Goal: Information Seeking & Learning: Learn about a topic

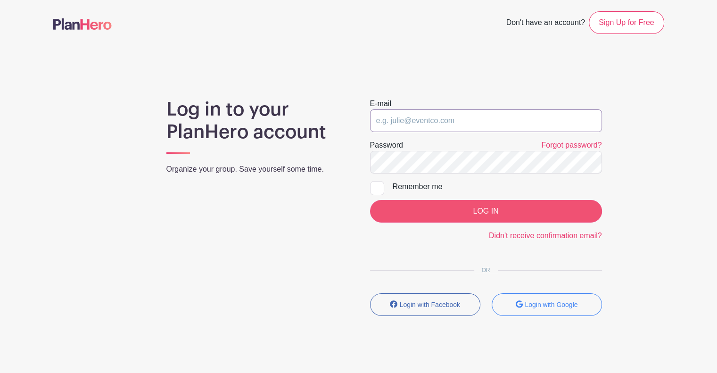
type input "[PERSON_NAME][EMAIL_ADDRESS][PERSON_NAME][DOMAIN_NAME]"
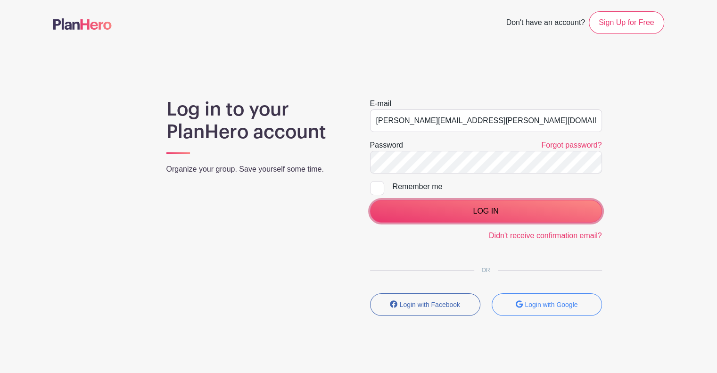
click at [441, 212] on input "LOG IN" at bounding box center [486, 211] width 232 height 23
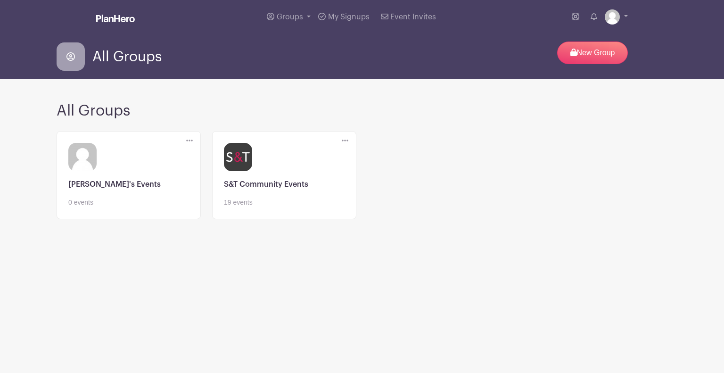
click at [261, 207] on link at bounding box center [284, 207] width 121 height 0
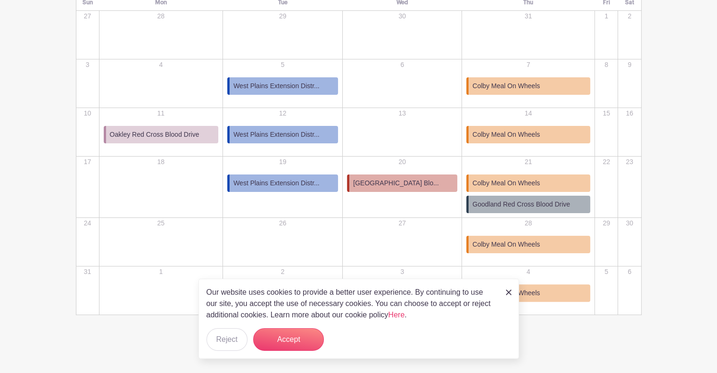
scroll to position [194, 0]
click at [385, 186] on span "Colby Community College Blo..." at bounding box center [396, 183] width 86 height 10
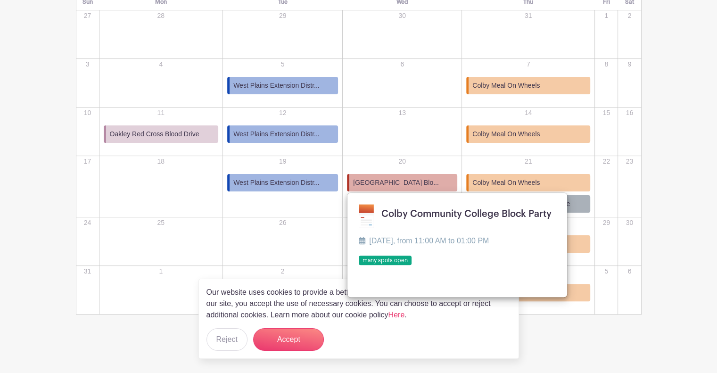
click at [359, 265] on link at bounding box center [359, 265] width 0 height 0
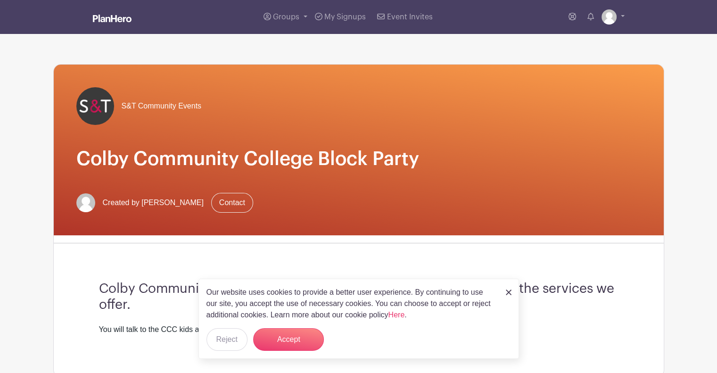
click at [509, 292] on img at bounding box center [509, 292] width 6 height 6
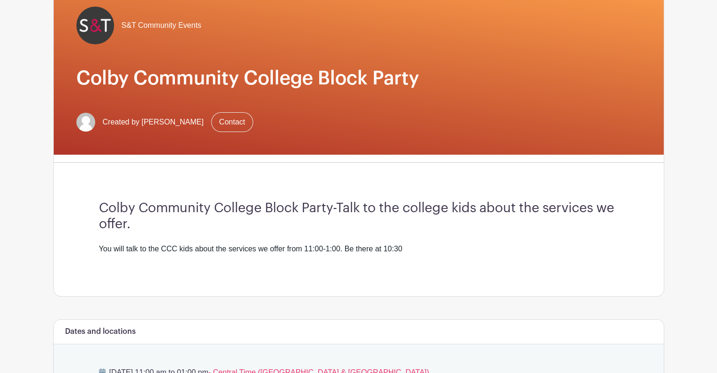
scroll to position [58, 0]
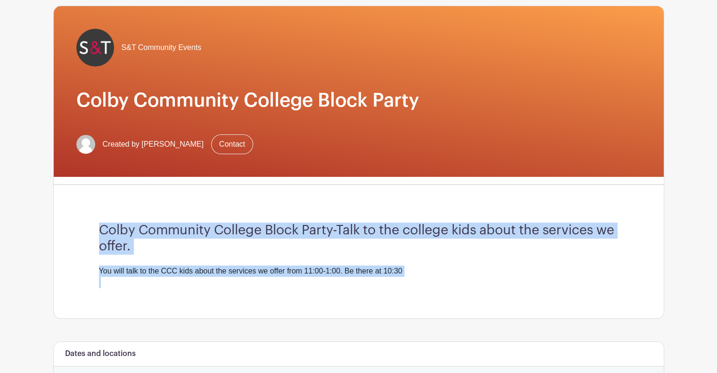
drag, startPoint x: 86, startPoint y: 224, endPoint x: 355, endPoint y: 277, distance: 274.2
click at [357, 280] on div "Colby Community College Block Party-Talk to the college kids about the services…" at bounding box center [358, 255] width 565 height 126
drag, startPoint x: 306, startPoint y: 224, endPoint x: 276, endPoint y: 189, distance: 46.5
click at [277, 189] on div "S&T Community Events Colby Community College Block Party Created by Malinda Bra…" at bounding box center [358, 162] width 611 height 313
